Goal: Task Accomplishment & Management: Manage account settings

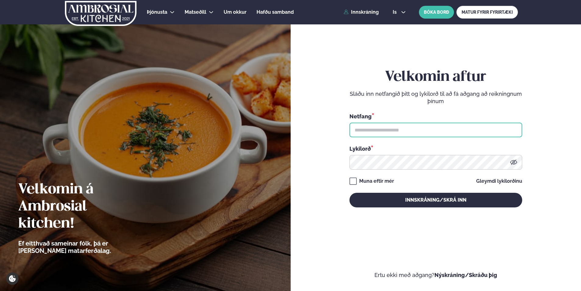
click at [368, 129] on input "text" at bounding box center [436, 130] width 173 height 15
type input "**********"
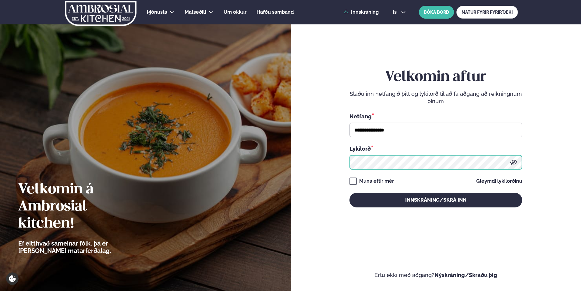
click at [350, 193] on button "Innskráning/Skrá inn" at bounding box center [436, 200] width 173 height 15
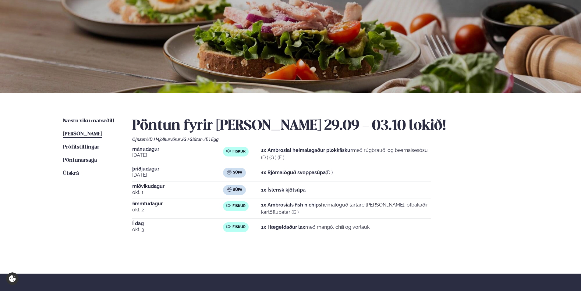
scroll to position [61, 0]
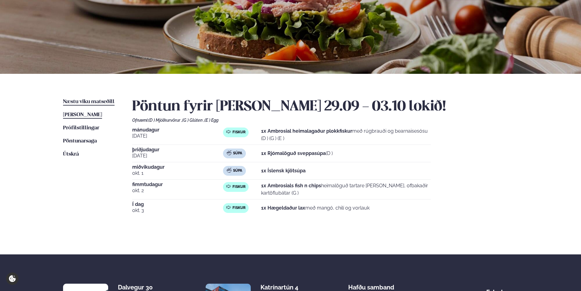
click at [92, 100] on span "Næstu viku matseðill" at bounding box center [89, 101] width 52 height 5
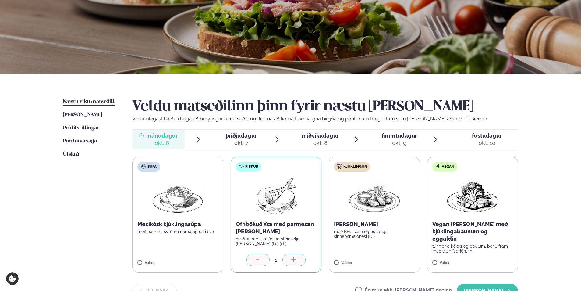
scroll to position [91, 0]
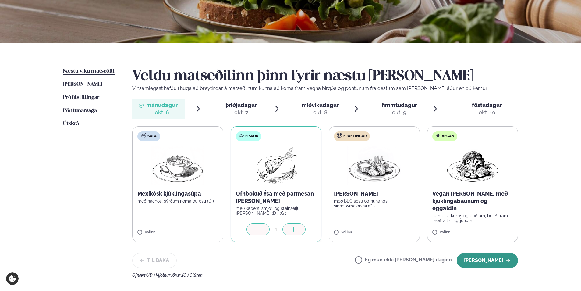
click at [498, 260] on button "[PERSON_NAME]" at bounding box center [487, 260] width 61 height 15
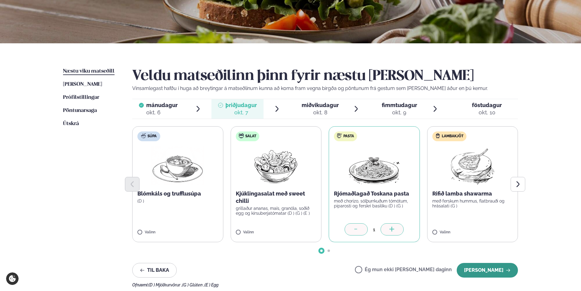
click at [482, 269] on button "[PERSON_NAME]" at bounding box center [487, 270] width 61 height 15
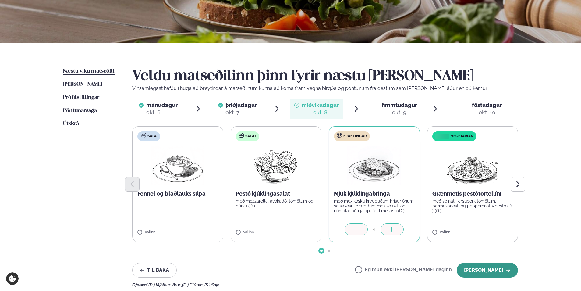
click at [488, 267] on button "[PERSON_NAME]" at bounding box center [487, 270] width 61 height 15
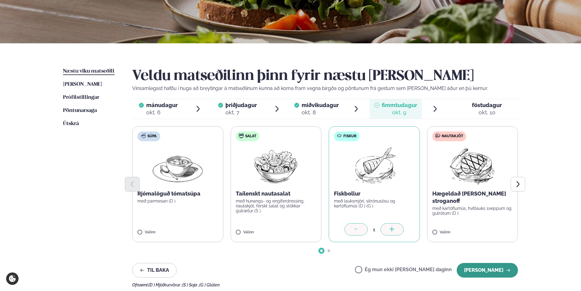
click at [490, 266] on button "[PERSON_NAME]" at bounding box center [487, 270] width 61 height 15
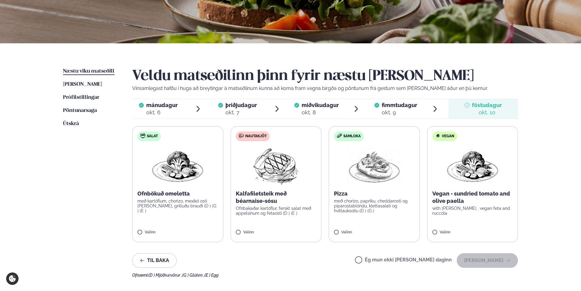
click at [379, 259] on label "Ég mun ekki [PERSON_NAME] daginn" at bounding box center [403, 260] width 97 height 6
click at [481, 259] on button "[PERSON_NAME]" at bounding box center [487, 260] width 61 height 15
